Goal: Transaction & Acquisition: Purchase product/service

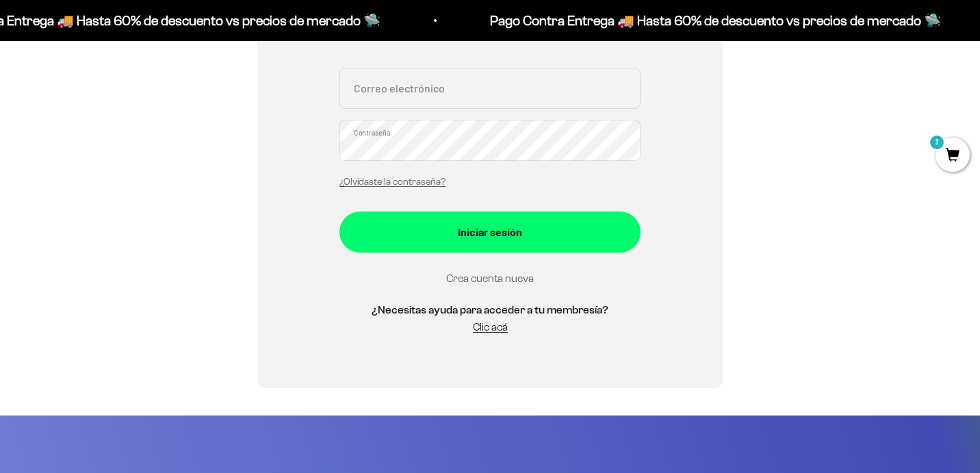
scroll to position [312, 0]
type input "carlos.maya.aguirre@gmail.com"
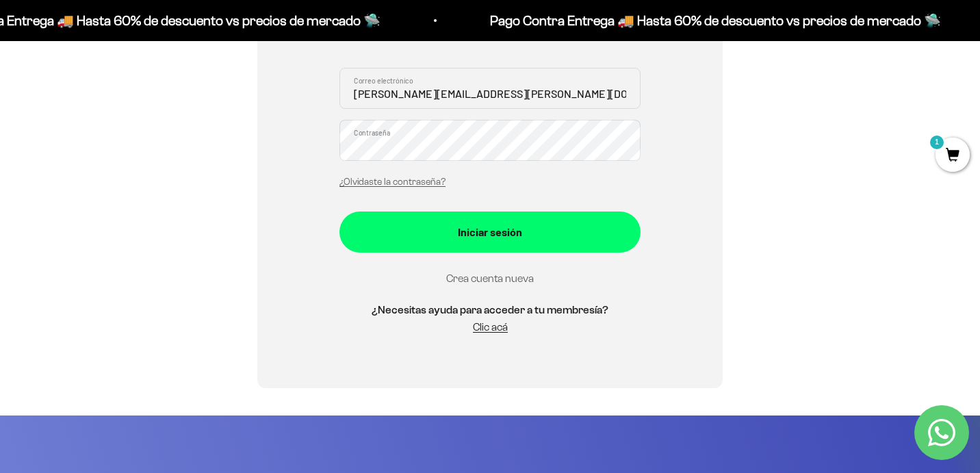
click at [490, 282] on link "Crea cuenta nueva" at bounding box center [490, 278] width 88 height 12
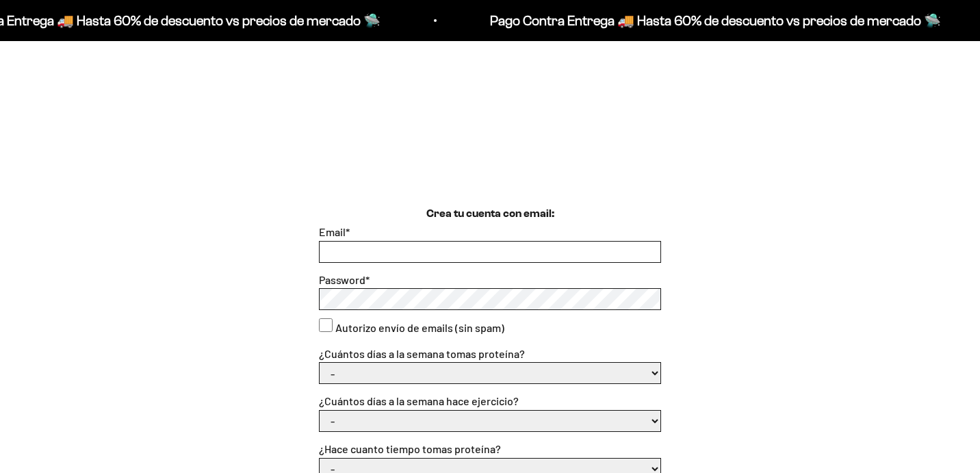
click at [427, 242] on input "Email *" at bounding box center [490, 252] width 341 height 21
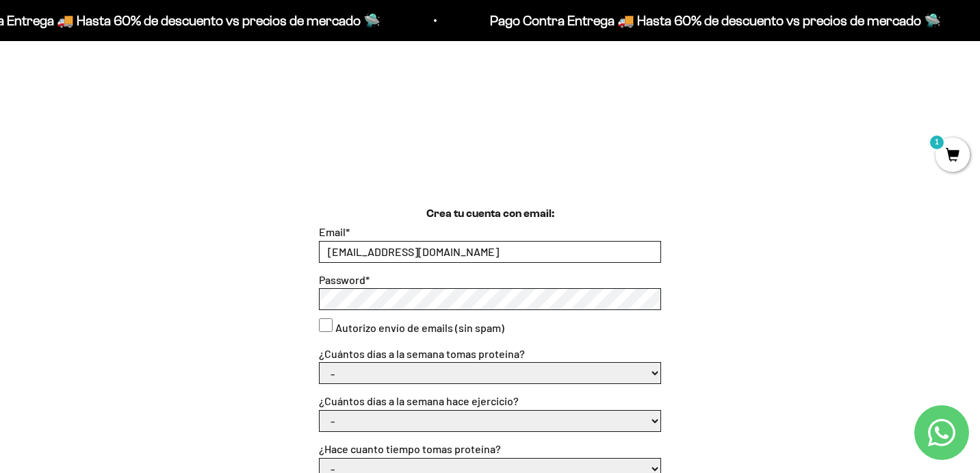
type input "bryancr99@gmail.com"
click at [328, 326] on consent"] "Autorizo envío de emails (sin spam)" at bounding box center [326, 325] width 14 height 14
checkbox consent"] "true"
click at [428, 372] on select "- 1 o 2 3 a 5 6 o 7" at bounding box center [490, 373] width 341 height 21
select select "6 o 7"
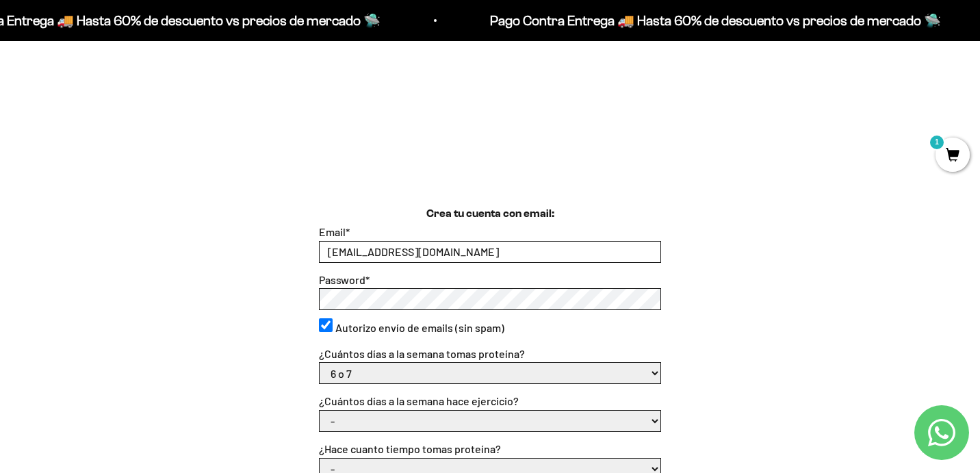
click at [320, 363] on select "- 1 o 2 3 a 5 6 o 7" at bounding box center [490, 373] width 341 height 21
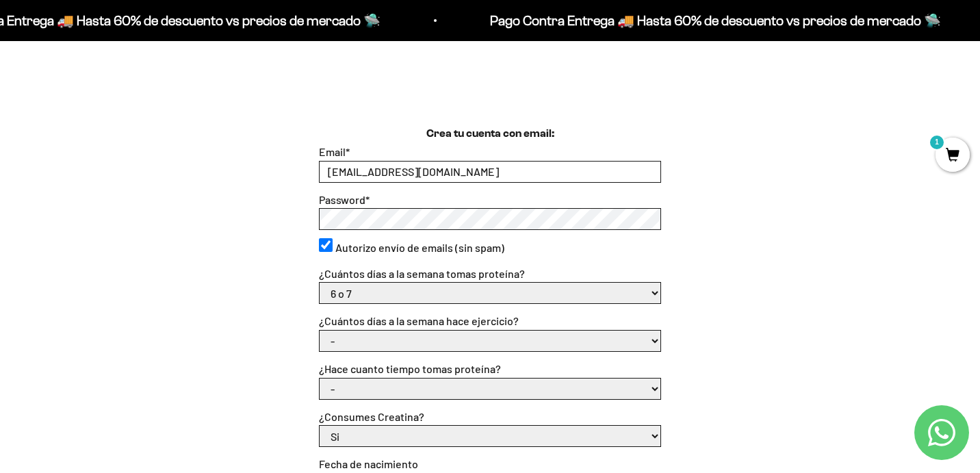
scroll to position [348, 0]
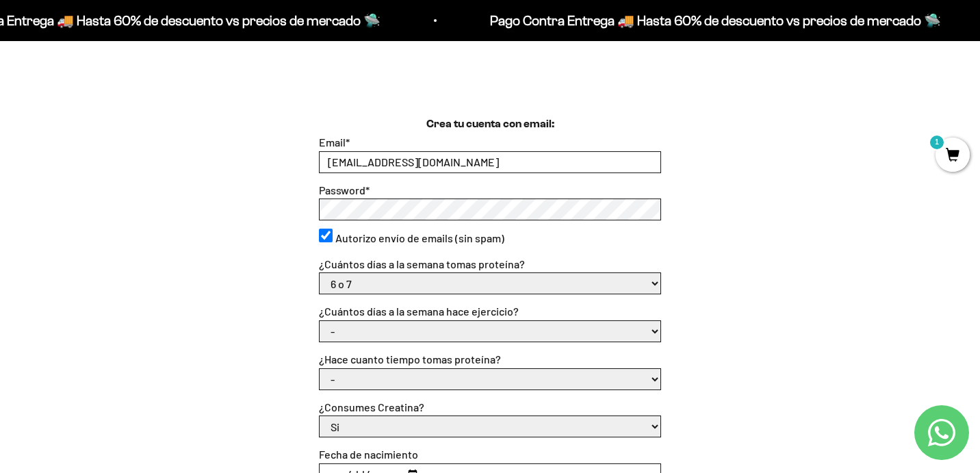
click at [651, 328] on select "- No hago 1 a 2 días 3 a 5 días 6 o 7 días" at bounding box center [490, 331] width 341 height 21
select select "6 o 7 días"
click at [320, 321] on select "- No hago 1 a 2 días 3 a 5 días 6 o 7 días" at bounding box center [490, 331] width 341 height 21
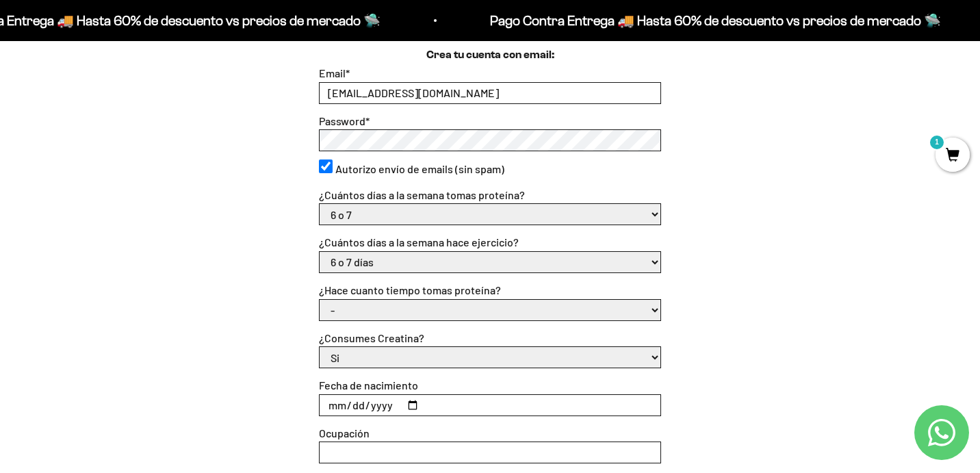
scroll to position [420, 0]
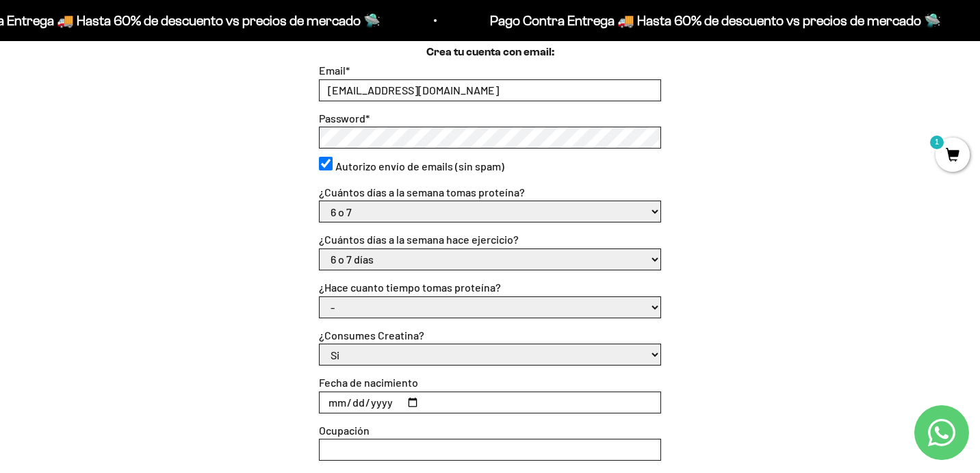
click at [638, 306] on select "- Apenas estoy empezando Menos de 6 meses Más de 6 meses Hace más de un año" at bounding box center [490, 307] width 341 height 21
select select "Menos de 6 meses"
click at [320, 297] on select "- Apenas estoy empezando Menos de 6 meses Más de 6 meses Hace más de un año" at bounding box center [490, 307] width 341 height 21
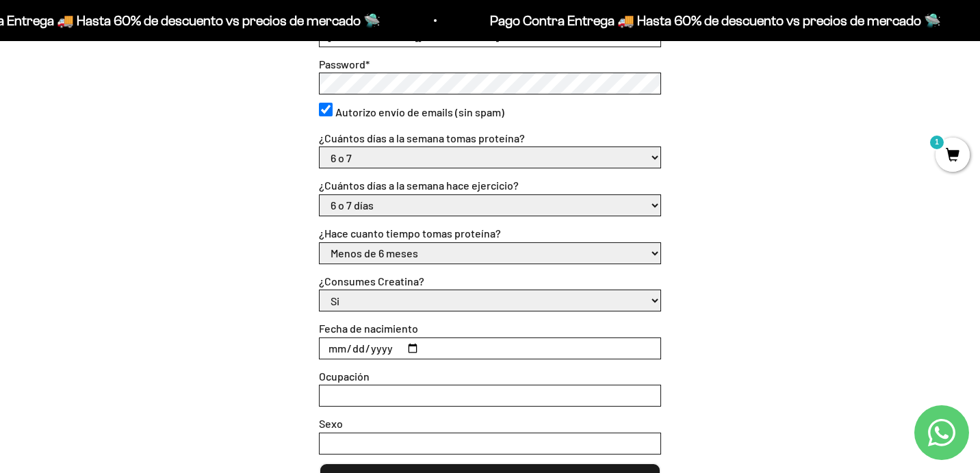
scroll to position [478, 0]
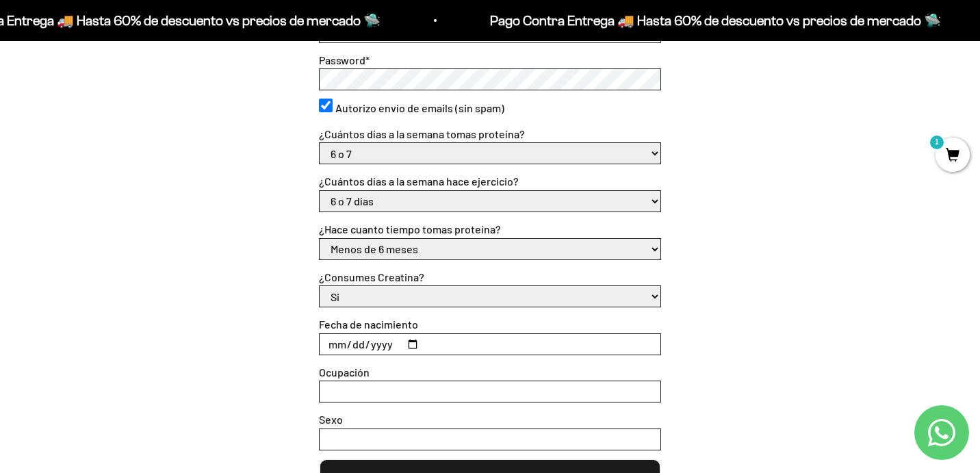
click at [411, 341] on input "Fecha de nacimiento" at bounding box center [490, 344] width 341 height 21
type input "1999-04-22"
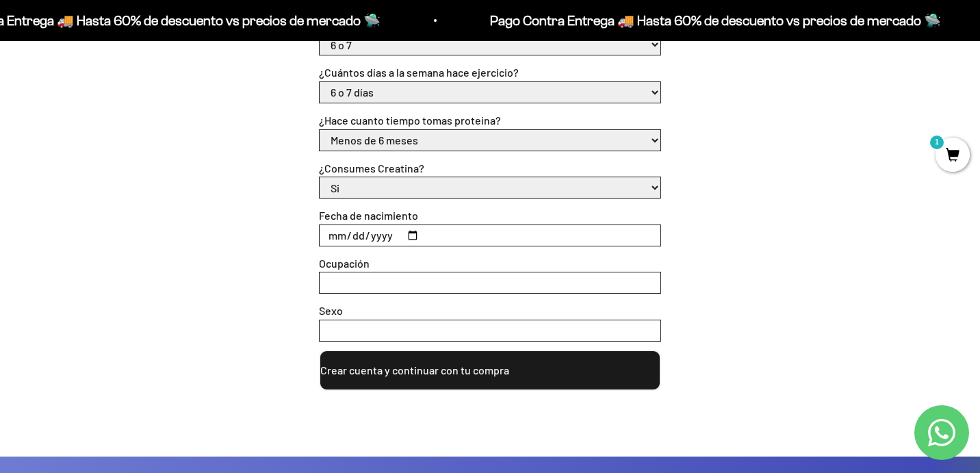
scroll to position [590, 0]
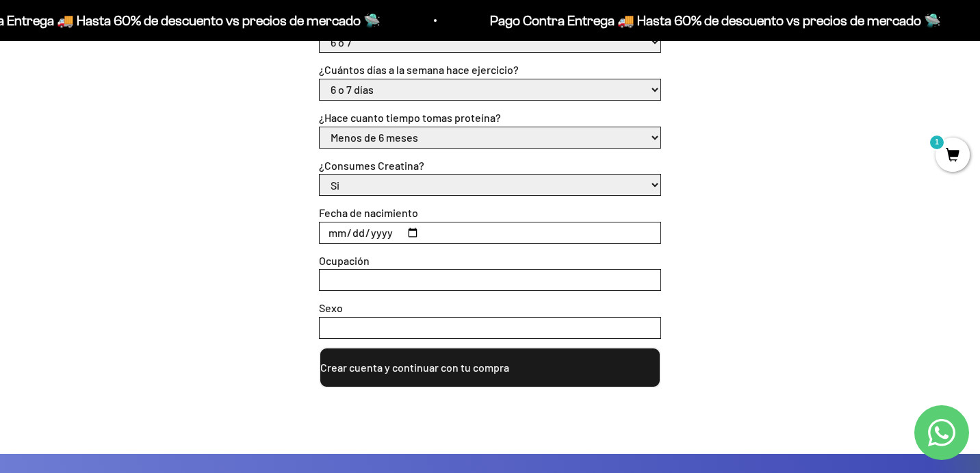
click at [382, 276] on input "Ocupación" at bounding box center [490, 280] width 341 height 21
type input "ENTRENADOR PERSONAL"
click at [380, 326] on input "Sexo" at bounding box center [490, 327] width 341 height 21
type input "M"
click at [460, 368] on button "Crear cuenta y continuar con tu compra" at bounding box center [490, 367] width 342 height 41
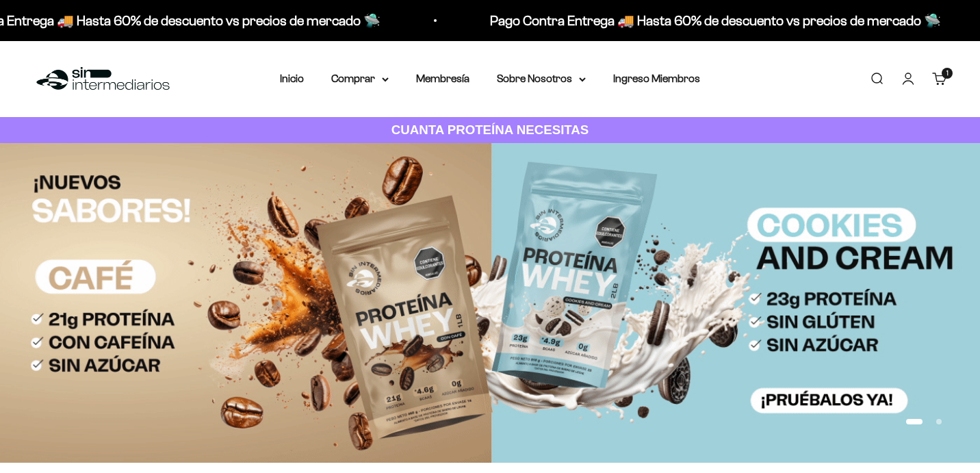
click at [909, 86] on link "Cuenta" at bounding box center [907, 78] width 15 height 15
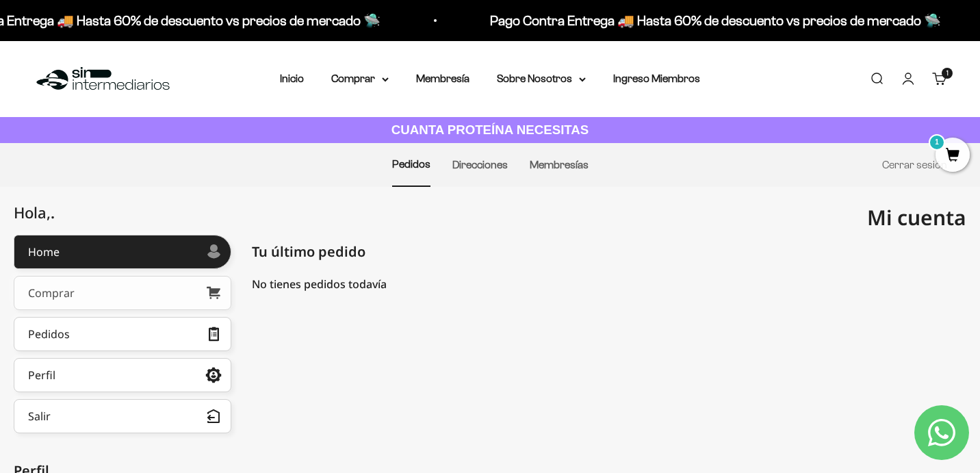
click at [134, 287] on link "Comprar" at bounding box center [123, 293] width 218 height 34
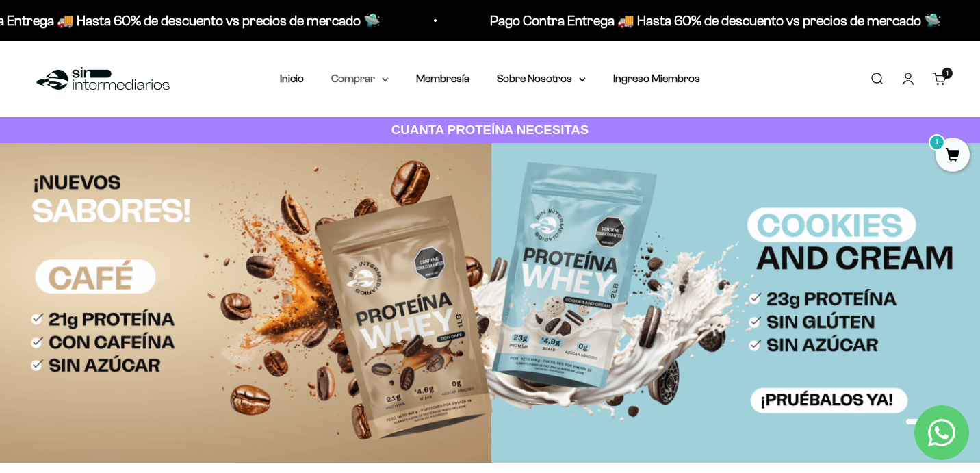
click at [375, 80] on summary "Comprar" at bounding box center [359, 79] width 57 height 18
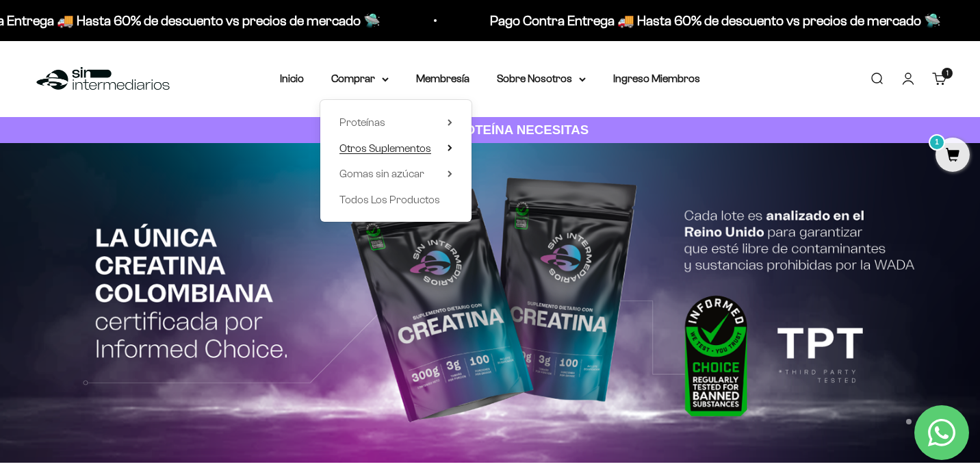
click at [412, 155] on span "Otros Suplementos" at bounding box center [385, 149] width 92 height 18
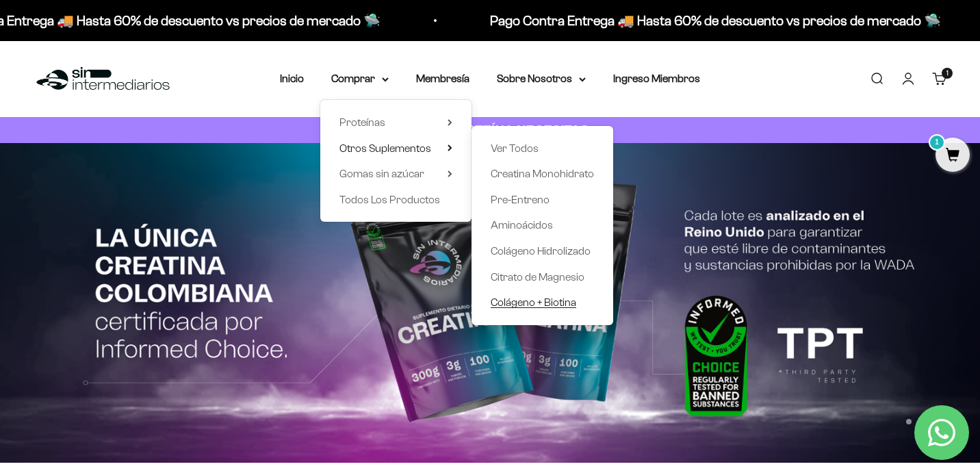
click at [533, 307] on span "Colágeno + Biotina" at bounding box center [534, 302] width 86 height 12
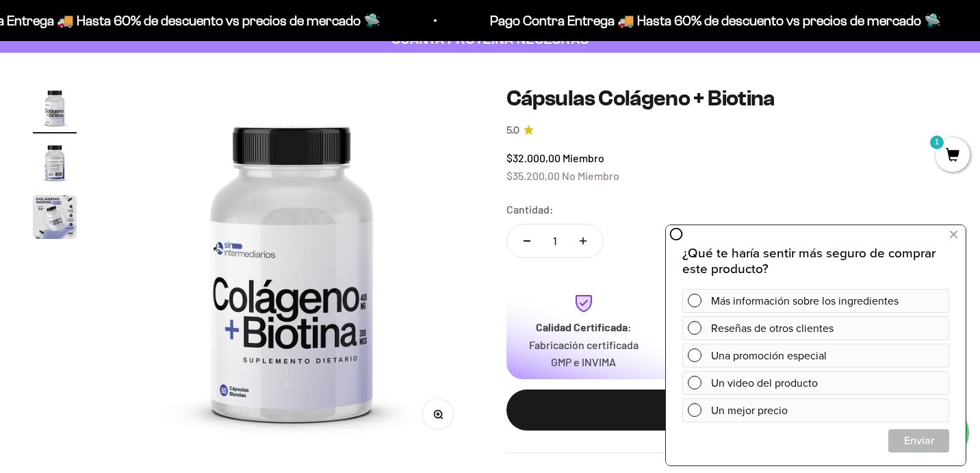
click at [719, 197] on safe-sticky "Cápsulas Colágeno + [MEDICAL_DATA] 5.0 $32.000,00 Miembro $35.200,00 No Miembro…" at bounding box center [726, 269] width 441 height 367
click at [946, 153] on span "1" at bounding box center [952, 155] width 34 height 34
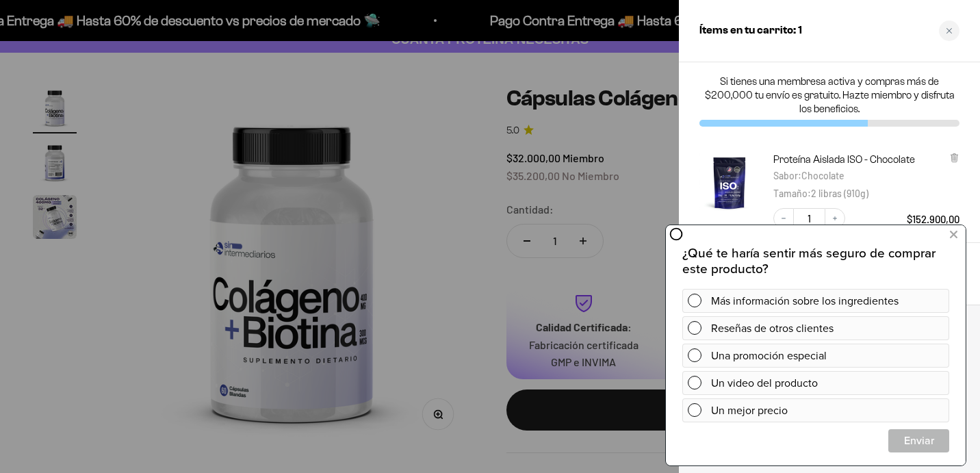
click at [437, 155] on div at bounding box center [490, 236] width 980 height 473
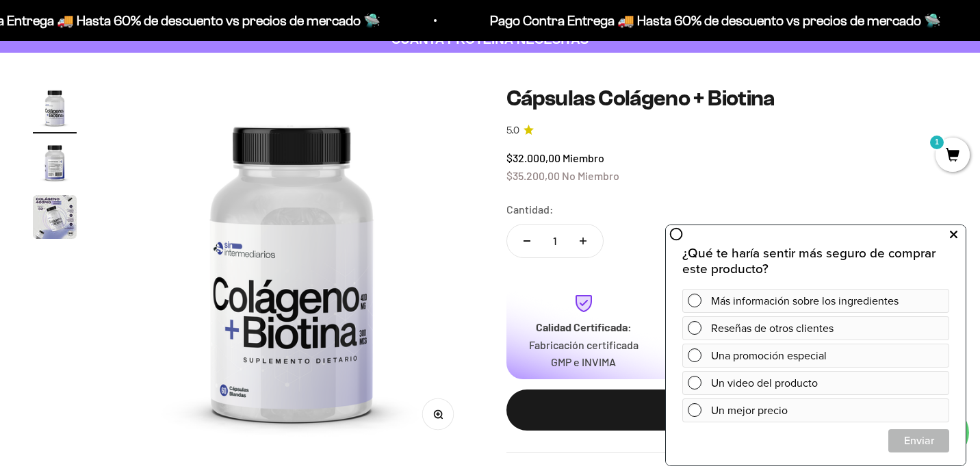
click at [956, 234] on icon at bounding box center [954, 235] width 8 height 18
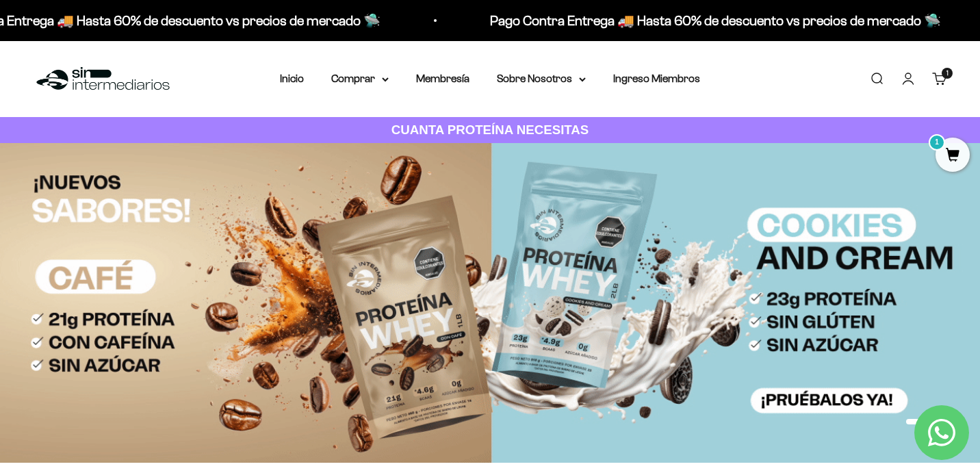
click at [879, 79] on link "Buscar" at bounding box center [876, 78] width 15 height 15
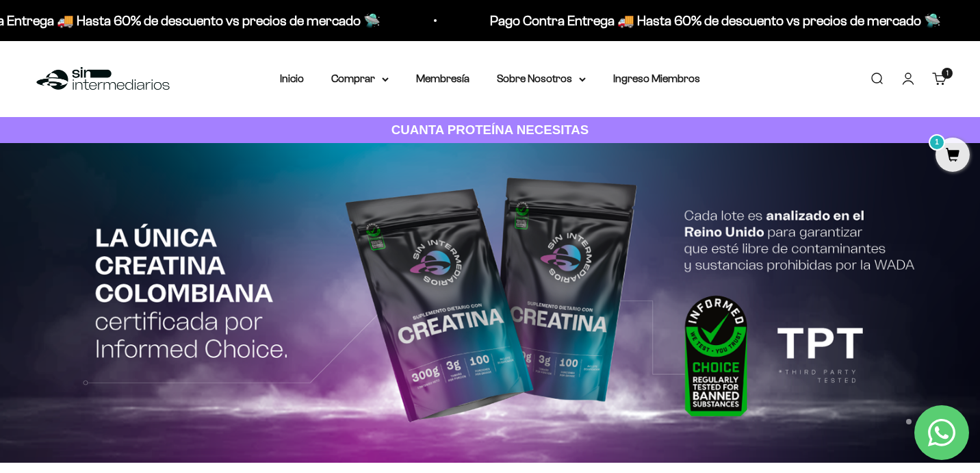
type input "col"
click at [0, 0] on span "Gomas con [PERSON_NAME] + [MEDICAL_DATA] + Vitamina C" at bounding box center [0, 0] width 0 height 0
type input "bio"
click at [0, 0] on span "Cápsulas Colágeno + Biotina" at bounding box center [0, 0] width 0 height 0
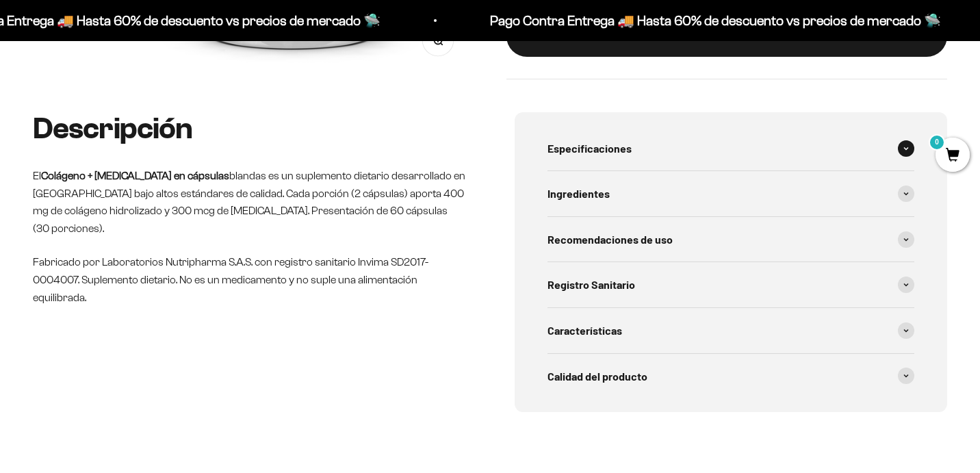
scroll to position [472, 0]
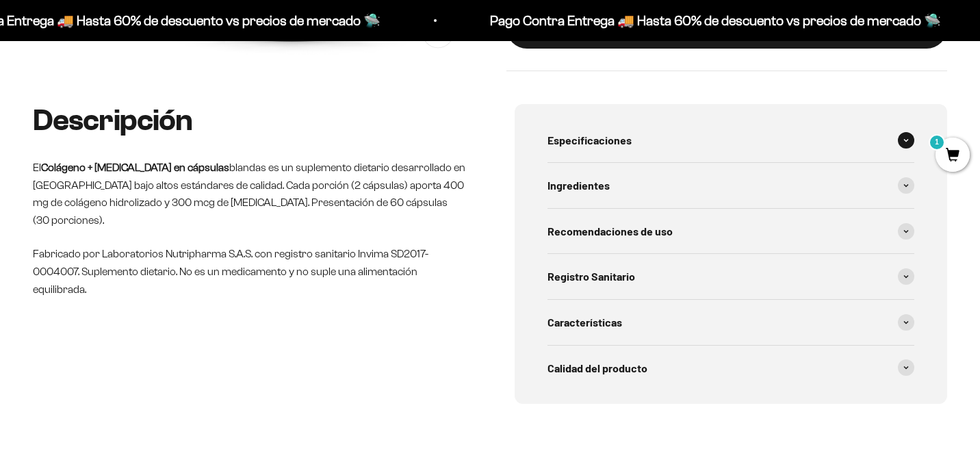
click at [707, 140] on div "Especificaciones" at bounding box center [730, 140] width 367 height 45
